Goal: Task Accomplishment & Management: Manage account settings

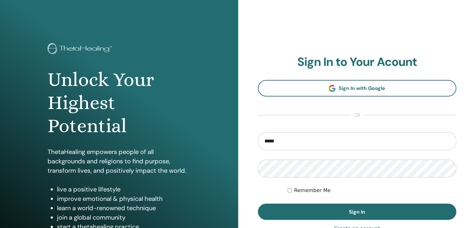
type input "**********"
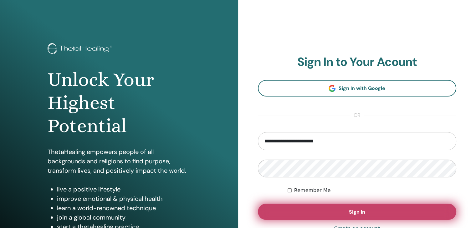
click at [353, 213] on span "Sign In" at bounding box center [357, 212] width 16 height 7
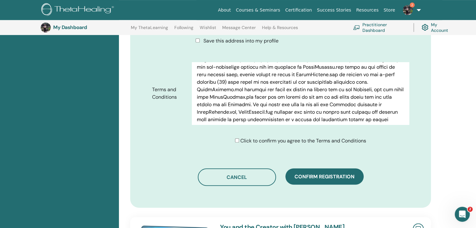
scroll to position [328, 0]
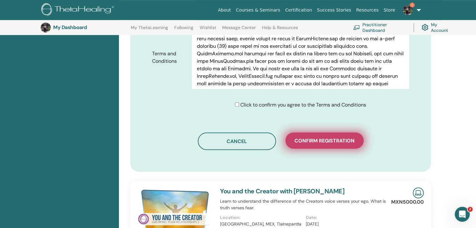
click at [334, 142] on span "Confirm registration" at bounding box center [324, 141] width 60 height 7
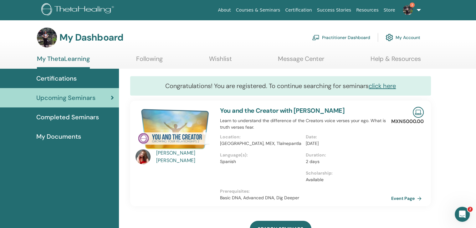
click at [74, 118] on span "Completed Seminars" at bounding box center [67, 117] width 63 height 9
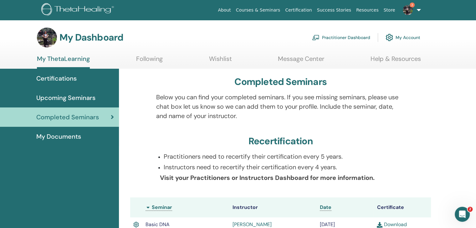
click at [45, 80] on span "Certifications" at bounding box center [56, 78] width 40 height 9
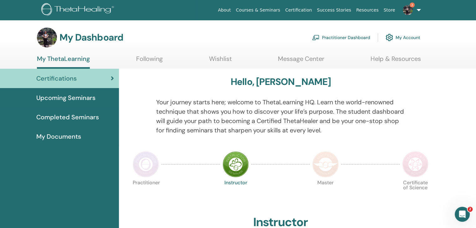
click at [76, 135] on span "My Documents" at bounding box center [58, 136] width 45 height 9
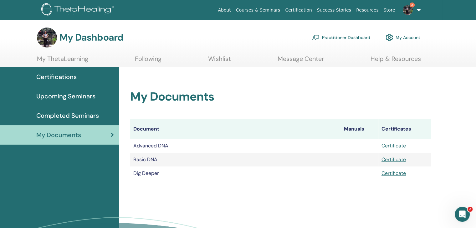
click at [149, 59] on link "Following" at bounding box center [148, 61] width 27 height 12
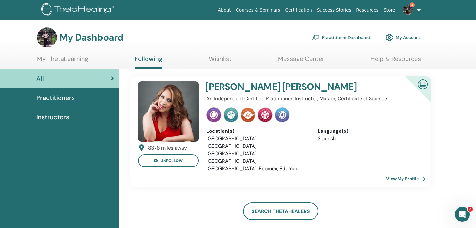
click at [411, 6] on span "3" at bounding box center [412, 5] width 5 height 5
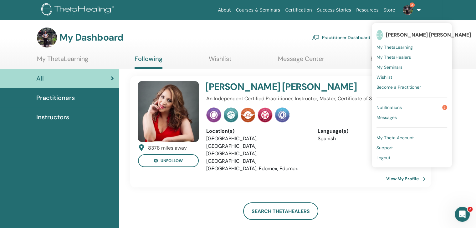
click at [416, 107] on link "Notifications 3" at bounding box center [411, 108] width 71 height 10
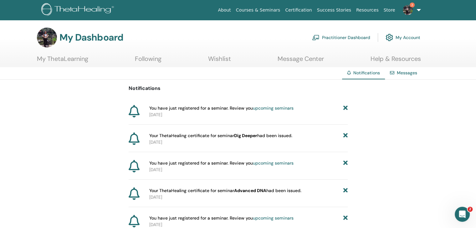
click at [418, 11] on link "3" at bounding box center [411, 10] width 26 height 20
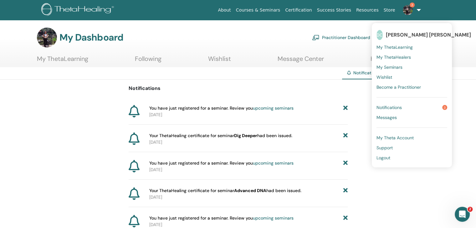
click at [387, 158] on span "Logout" at bounding box center [383, 158] width 14 height 6
